Goal: Check status

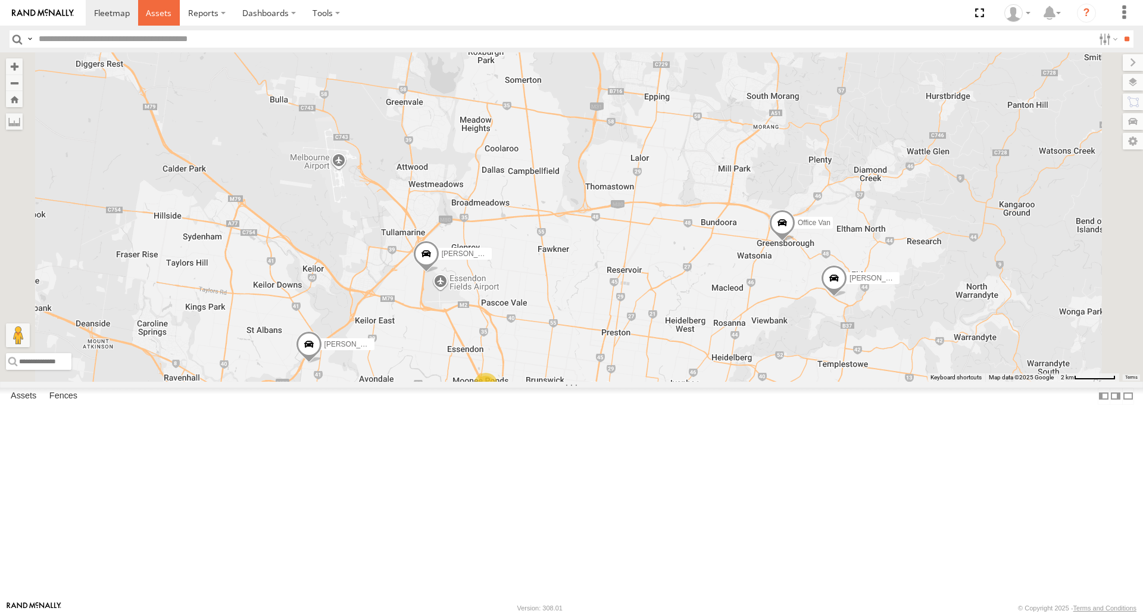
click at [160, 13] on span at bounding box center [159, 12] width 26 height 11
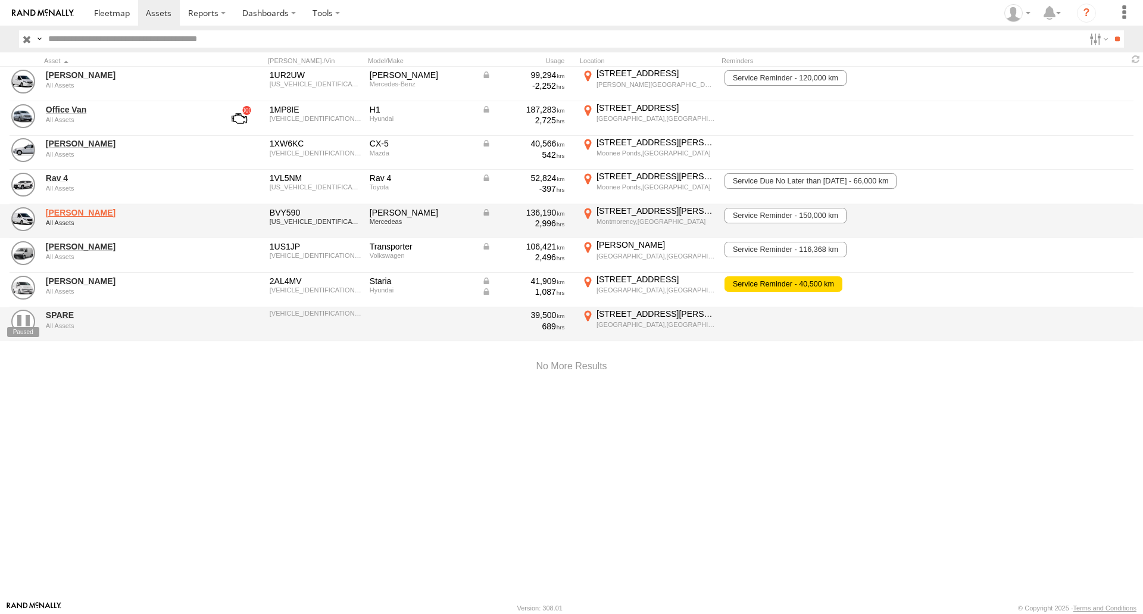
click at [70, 213] on link "[PERSON_NAME]" at bounding box center [127, 212] width 163 height 11
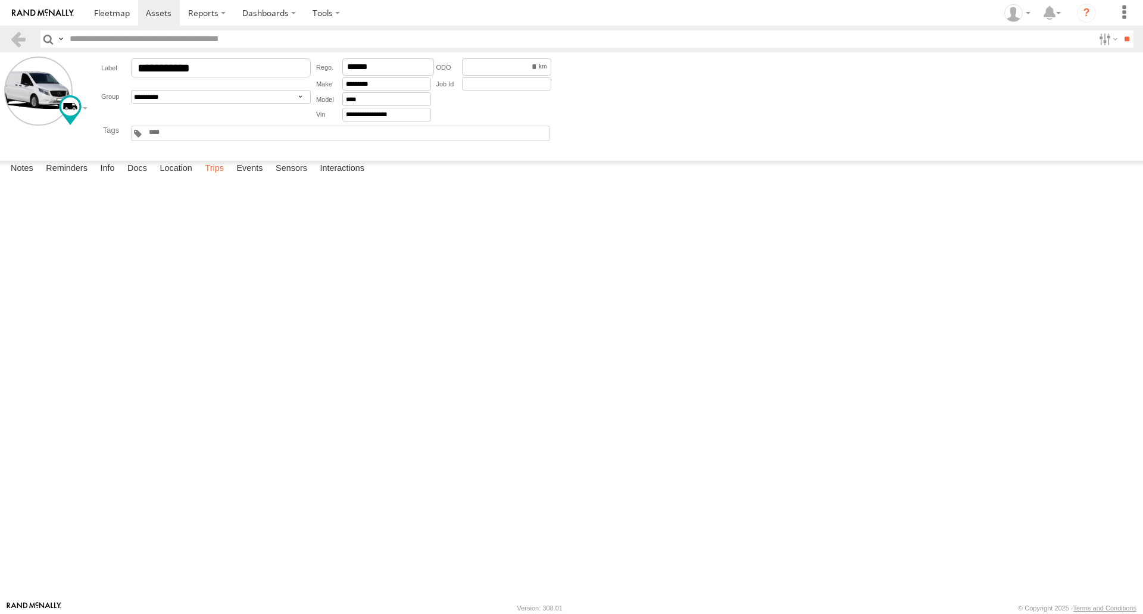
click at [214, 177] on label "Trips" at bounding box center [214, 169] width 31 height 17
click at [0, 0] on link at bounding box center [0, 0] width 0 height 0
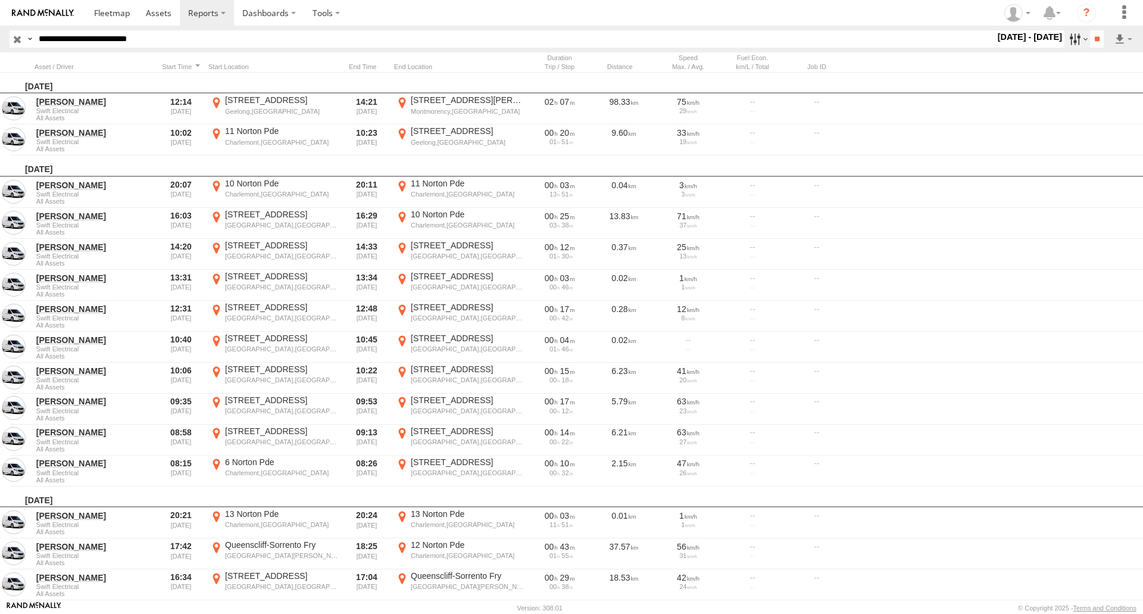
click at [1077, 39] on label at bounding box center [1077, 38] width 26 height 17
click at [0, 0] on label at bounding box center [0, 0] width 0 height 0
click at [1098, 36] on input "**" at bounding box center [1097, 38] width 14 height 17
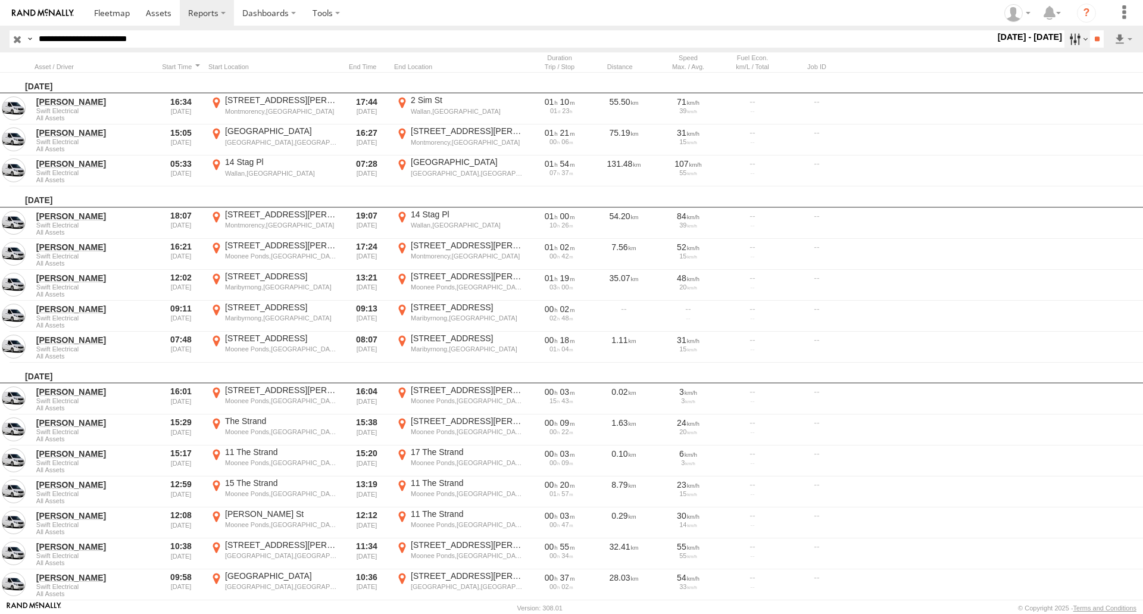
click at [1079, 39] on label at bounding box center [1077, 38] width 26 height 17
click at [0, 0] on label at bounding box center [0, 0] width 0 height 0
click at [1095, 33] on input "**" at bounding box center [1097, 38] width 14 height 17
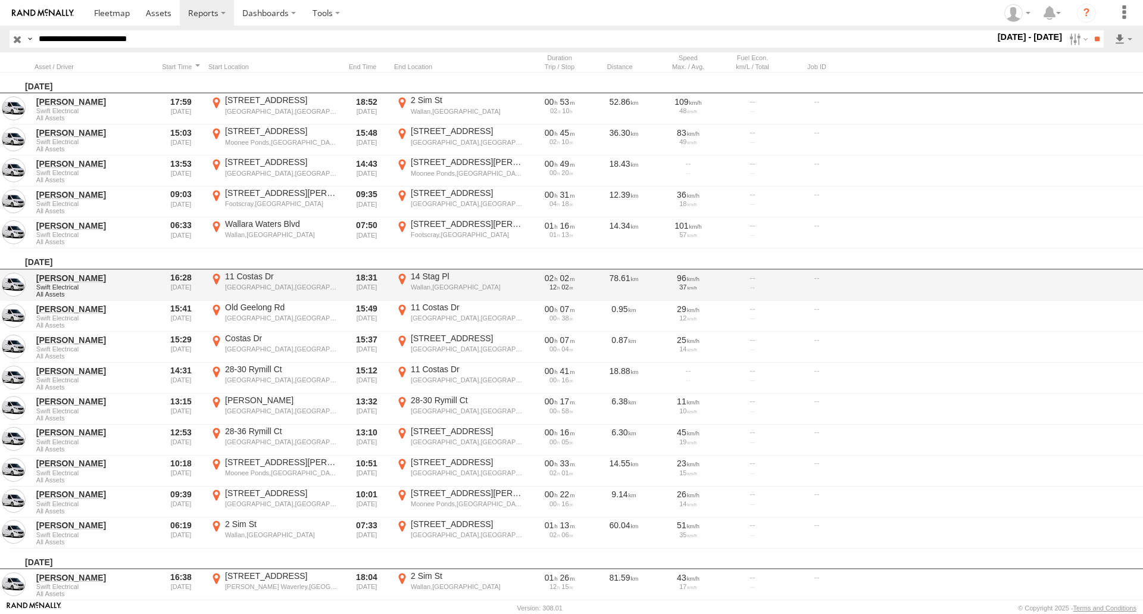
scroll to position [373, 0]
